Goal: Task Accomplishment & Management: Complete application form

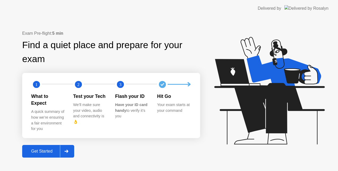
click at [48, 151] on div "Get Started" at bounding box center [42, 151] width 36 height 5
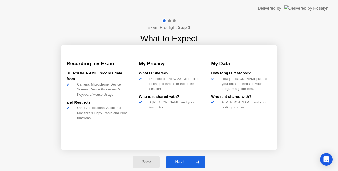
click at [195, 162] on div at bounding box center [197, 162] width 13 height 12
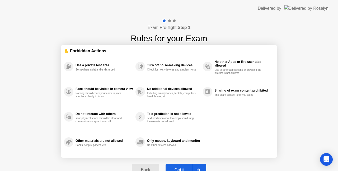
click at [195, 162] on div "Back Got it" at bounding box center [168, 170] width 80 height 24
click at [197, 167] on div at bounding box center [198, 170] width 13 height 12
select select "**********"
select select "*******"
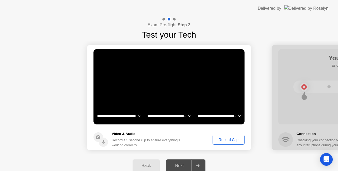
click at [228, 139] on div "Record Clip" at bounding box center [228, 140] width 28 height 4
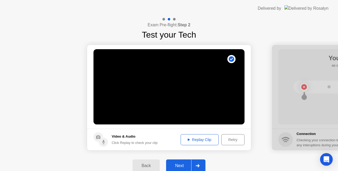
click at [196, 164] on div at bounding box center [197, 166] width 13 height 12
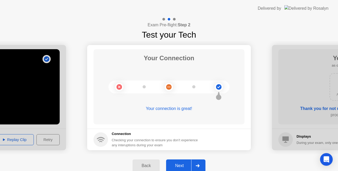
click at [197, 165] on icon at bounding box center [197, 166] width 4 height 3
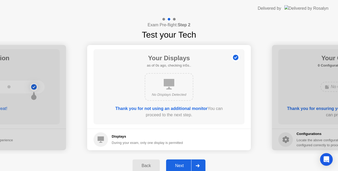
click at [197, 165] on icon at bounding box center [197, 166] width 4 height 3
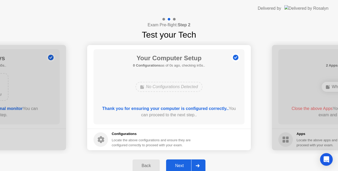
click at [197, 165] on icon at bounding box center [197, 166] width 4 height 3
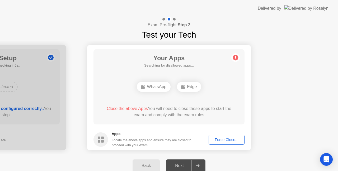
click at [197, 165] on icon at bounding box center [197, 166] width 4 height 3
click at [232, 139] on div "Force Close..." at bounding box center [226, 140] width 32 height 4
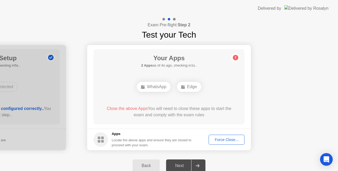
click at [228, 139] on div "Force Close..." at bounding box center [226, 140] width 32 height 4
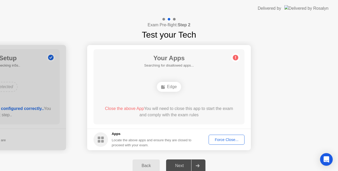
click at [223, 138] on div "Force Close..." at bounding box center [226, 140] width 32 height 4
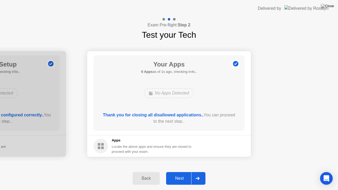
click at [198, 171] on div at bounding box center [197, 178] width 13 height 12
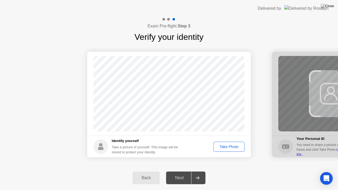
click at [232, 145] on div "Take Photo" at bounding box center [228, 147] width 27 height 4
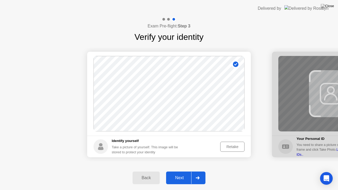
click at [197, 171] on icon at bounding box center [197, 177] width 4 height 3
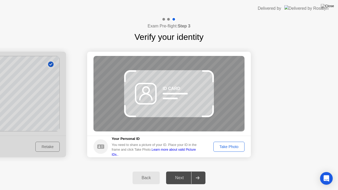
click at [225, 146] on div "Take Photo" at bounding box center [228, 147] width 27 height 4
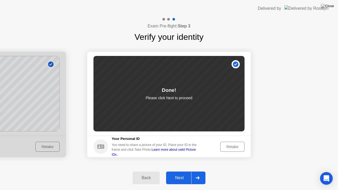
click at [182, 171] on div "Next" at bounding box center [179, 177] width 23 height 5
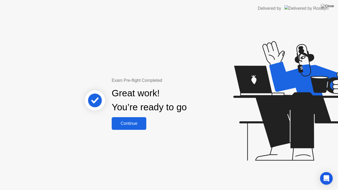
click at [126, 123] on div "Continue" at bounding box center [128, 123] width 31 height 5
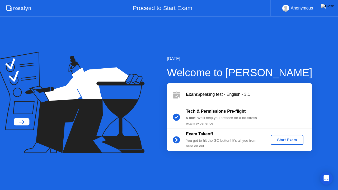
click at [282, 141] on div "Start Exam" at bounding box center [287, 140] width 28 height 4
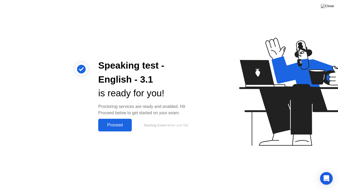
click at [119, 123] on div "Proceed" at bounding box center [115, 125] width 30 height 5
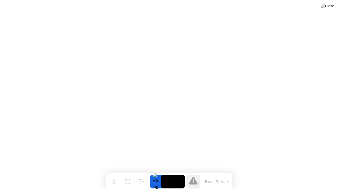
click at [227, 171] on button "Exam Rules" at bounding box center [217, 181] width 28 height 5
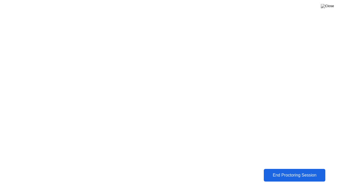
click at [280, 171] on div "End Proctoring Session" at bounding box center [294, 175] width 63 height 5
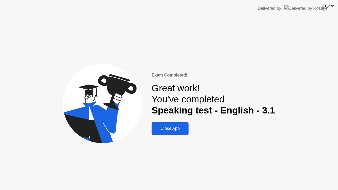
click at [331, 6] on img at bounding box center [327, 6] width 13 height 4
